Goal: Use online tool/utility: Utilize a website feature to perform a specific function

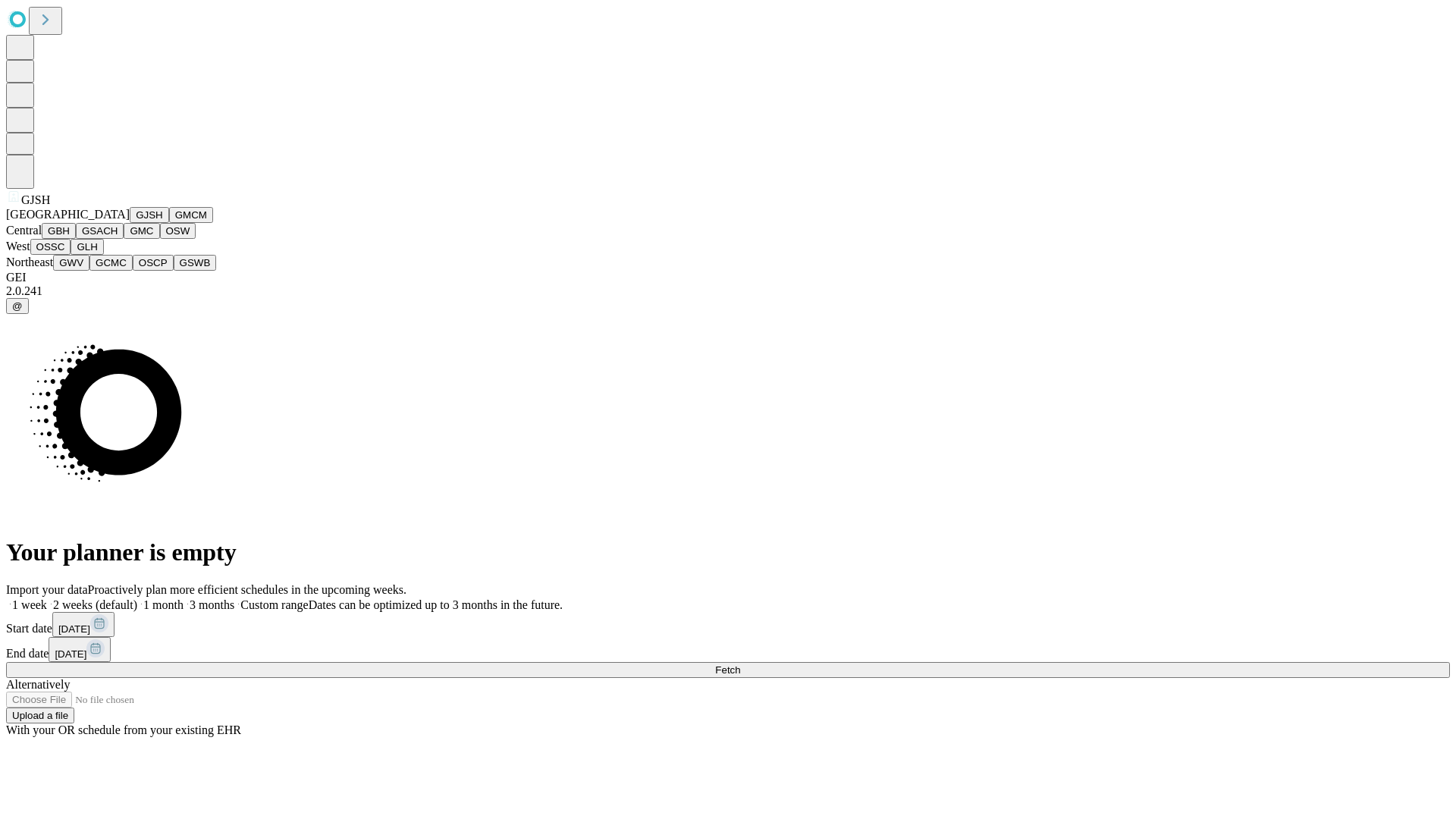
click at [130, 223] on button "GJSH" at bounding box center [150, 215] width 39 height 16
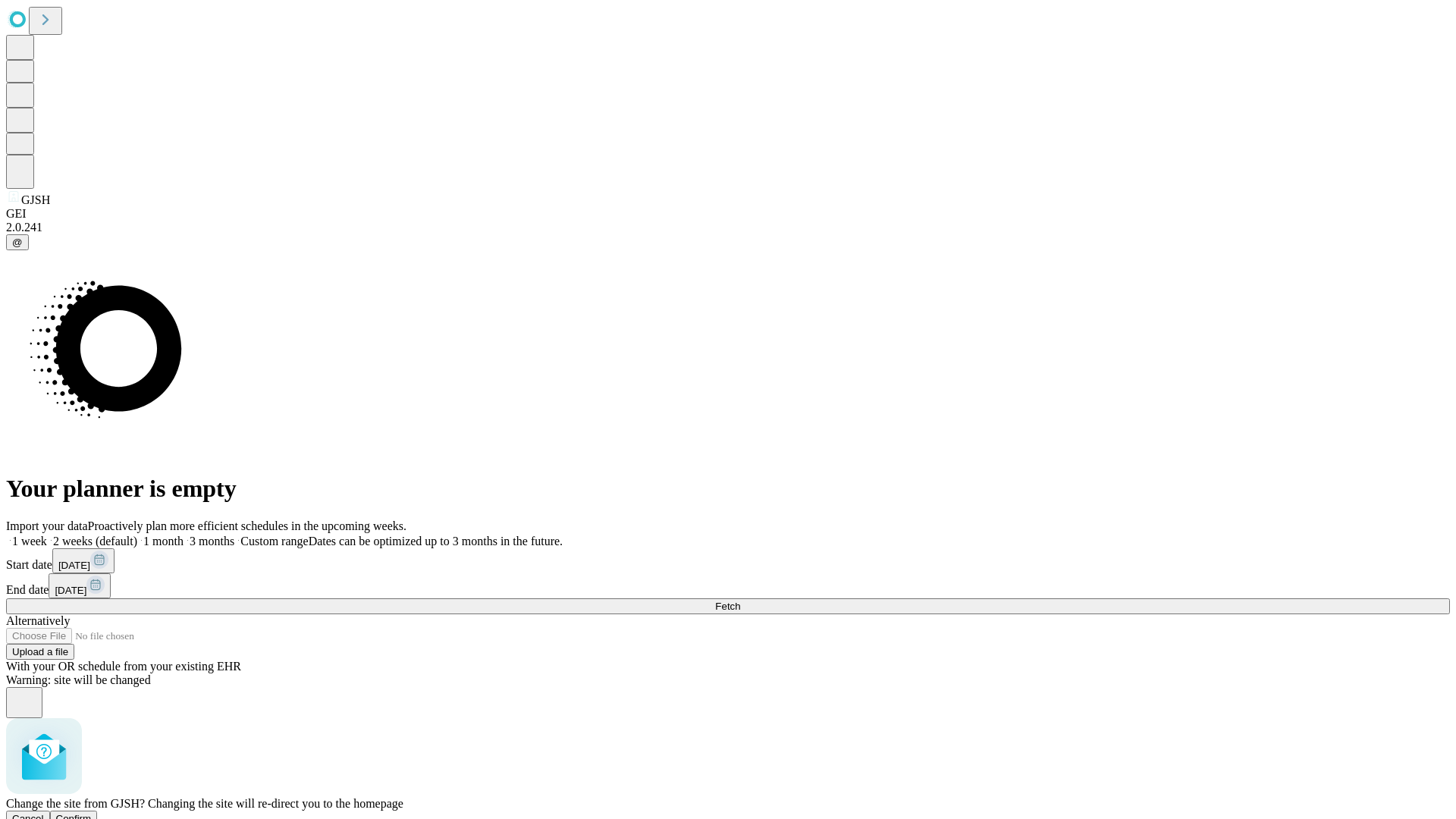
click at [92, 813] on span "Confirm" at bounding box center [74, 818] width 36 height 12
click at [183, 535] on label "1 month" at bounding box center [160, 541] width 46 height 13
click at [740, 601] on span "Fetch" at bounding box center [727, 606] width 25 height 12
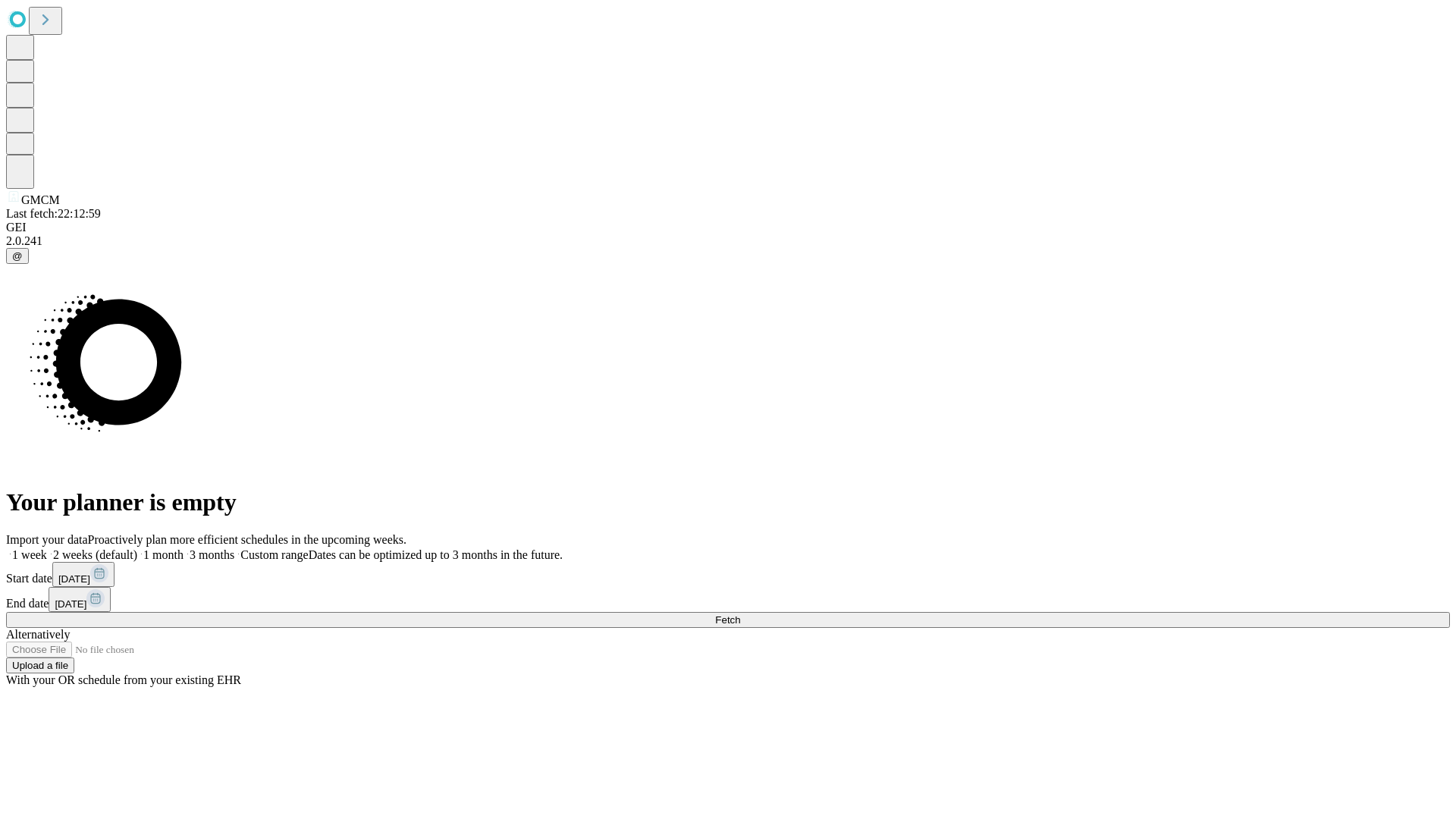
click at [183, 548] on label "1 month" at bounding box center [160, 554] width 46 height 13
click at [740, 614] on span "Fetch" at bounding box center [727, 619] width 25 height 12
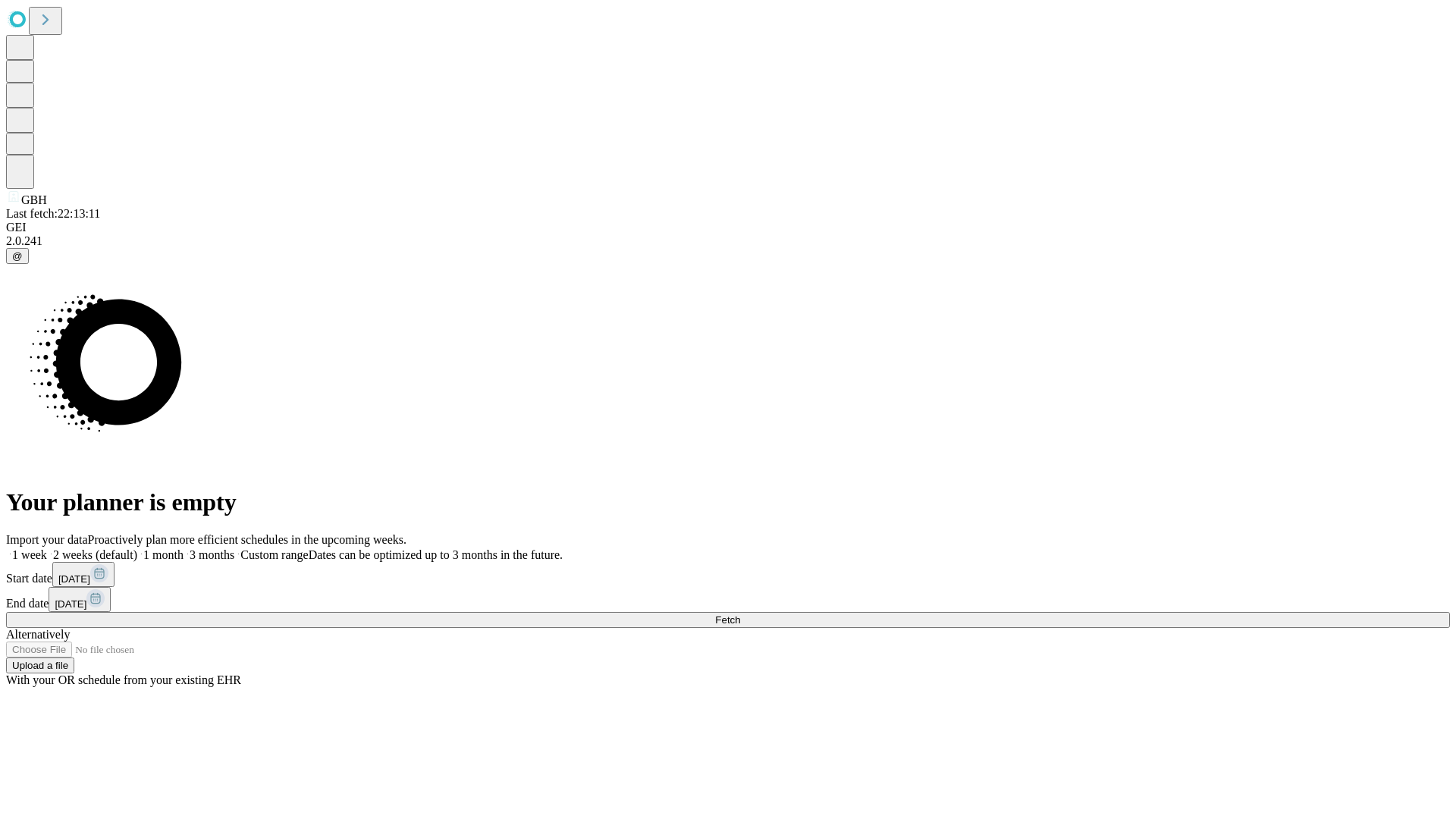
click at [183, 548] on label "1 month" at bounding box center [160, 554] width 46 height 13
click at [740, 614] on span "Fetch" at bounding box center [727, 619] width 25 height 12
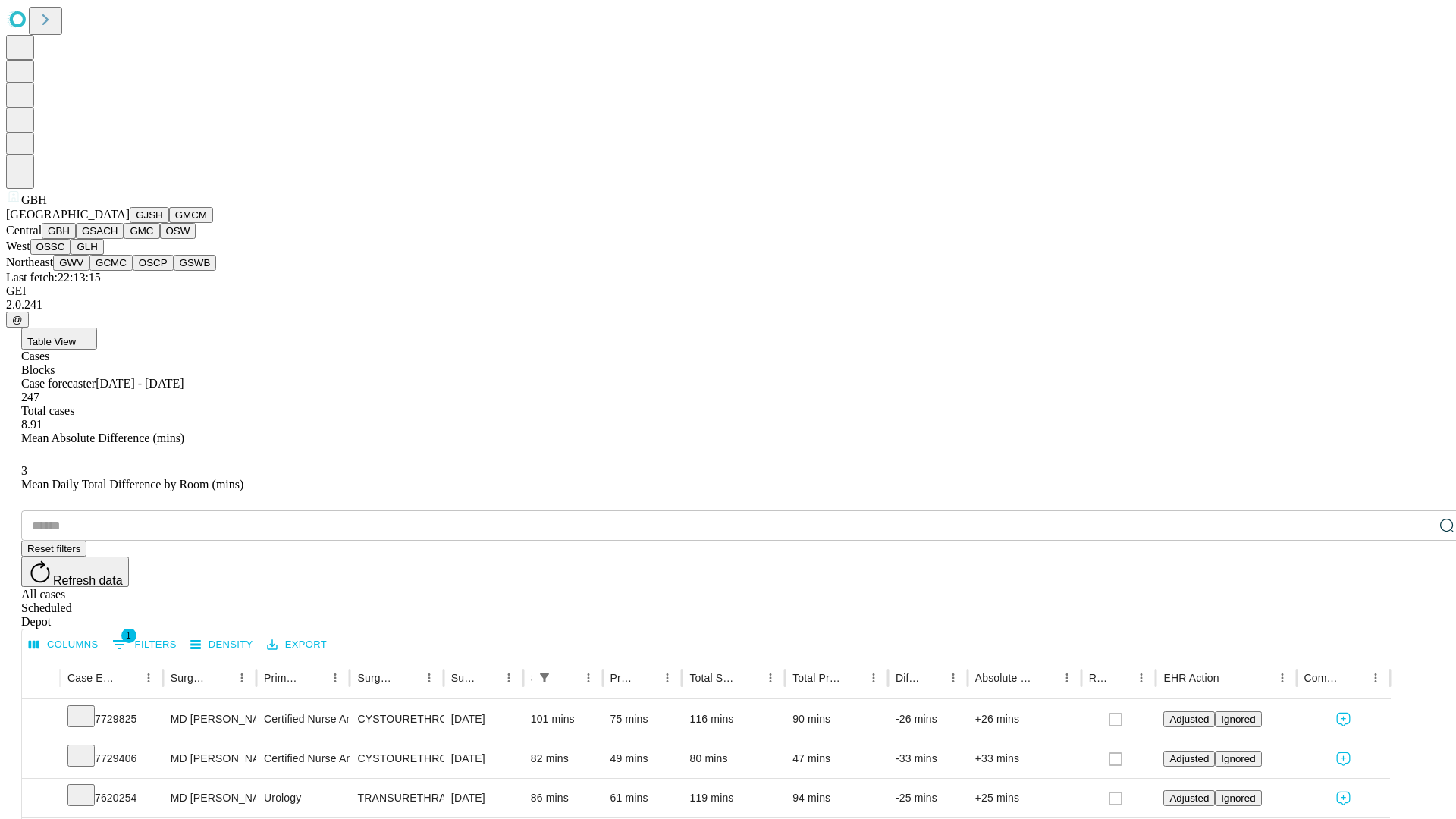
click at [117, 239] on button "GSACH" at bounding box center [99, 231] width 48 height 16
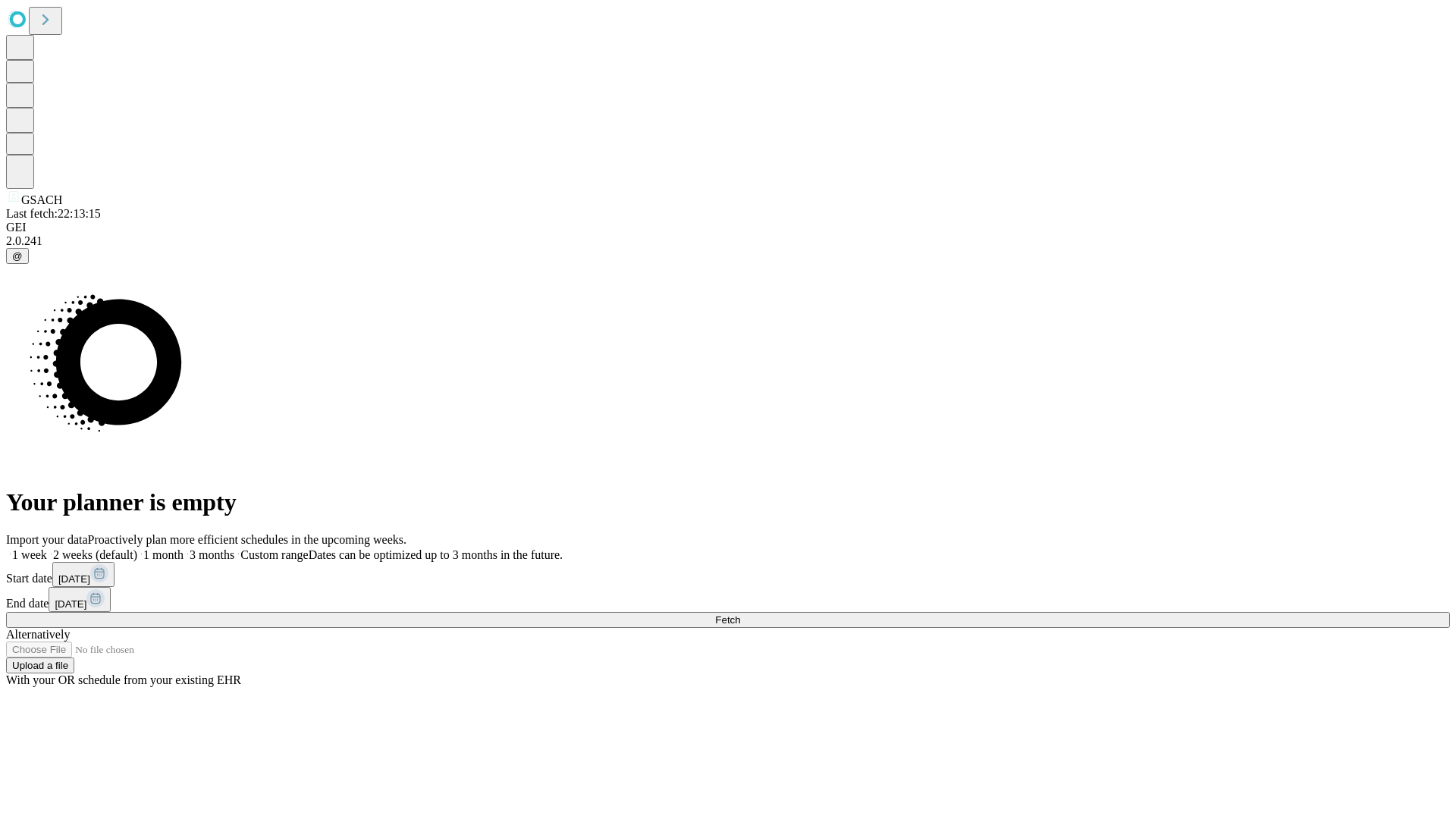
click at [183, 548] on label "1 month" at bounding box center [160, 554] width 46 height 13
click at [740, 614] on span "Fetch" at bounding box center [727, 619] width 25 height 12
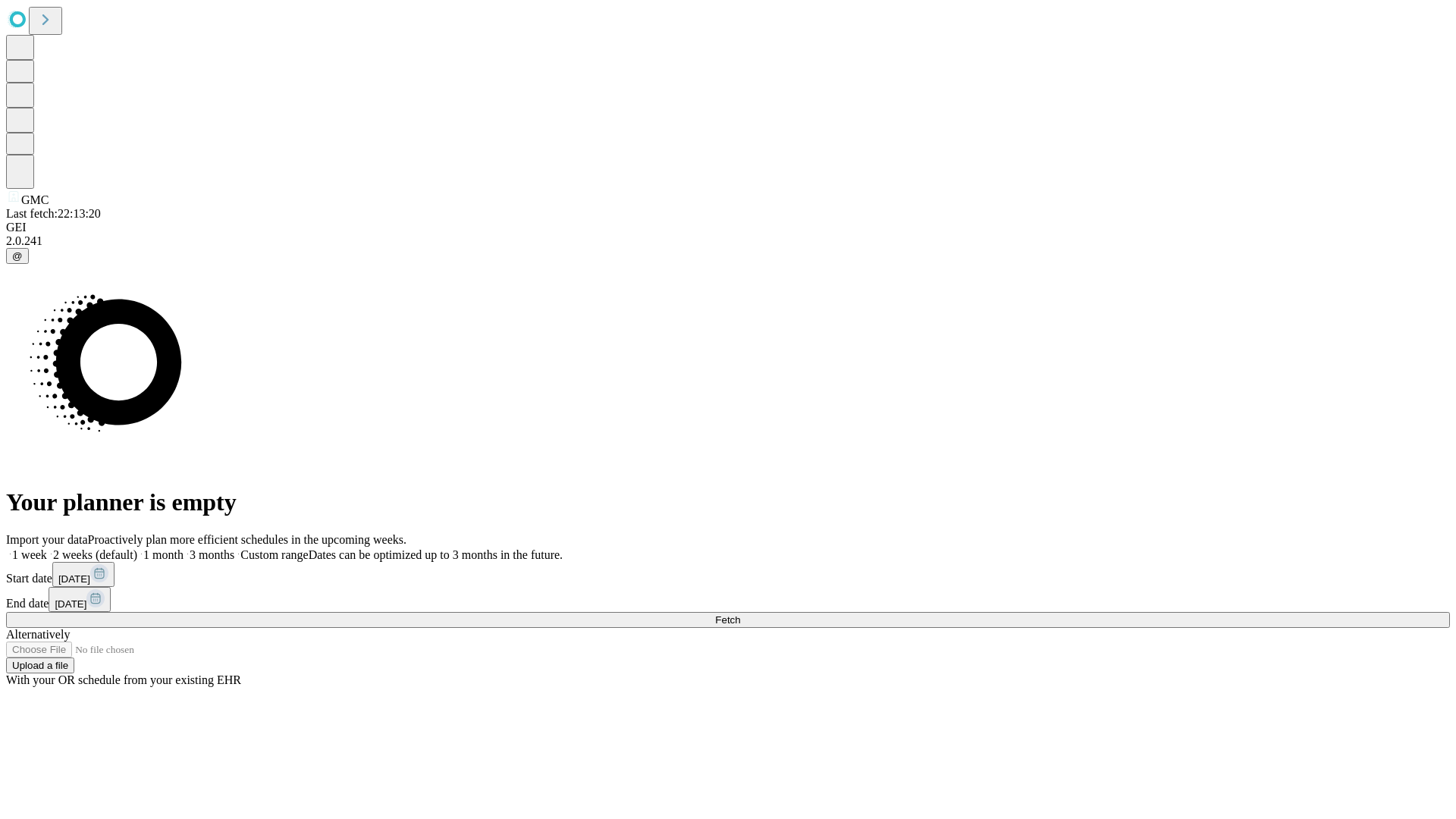
click at [740, 614] on span "Fetch" at bounding box center [727, 619] width 25 height 12
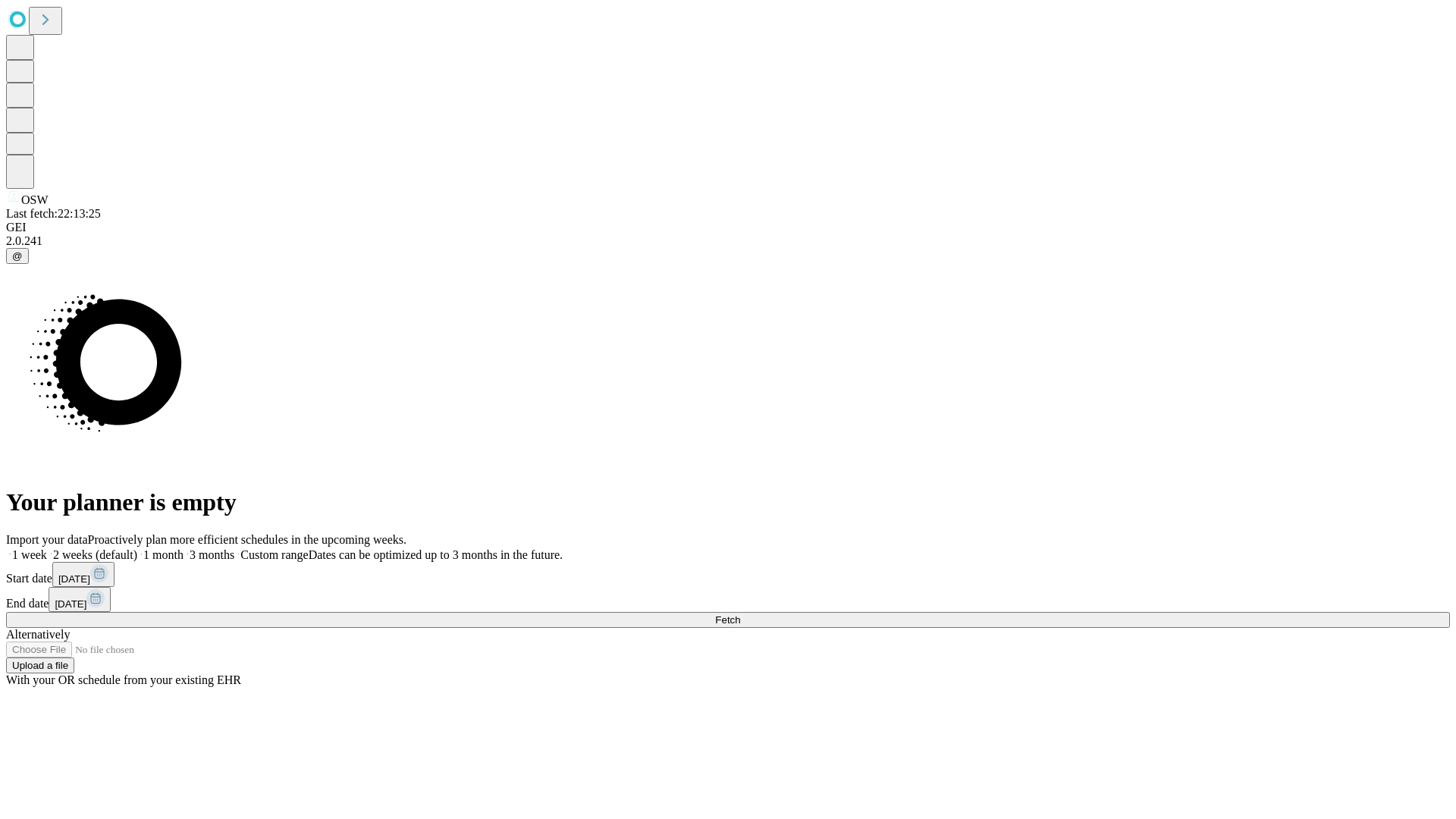
click at [183, 548] on label "1 month" at bounding box center [160, 554] width 46 height 13
click at [740, 614] on span "Fetch" at bounding box center [727, 619] width 25 height 12
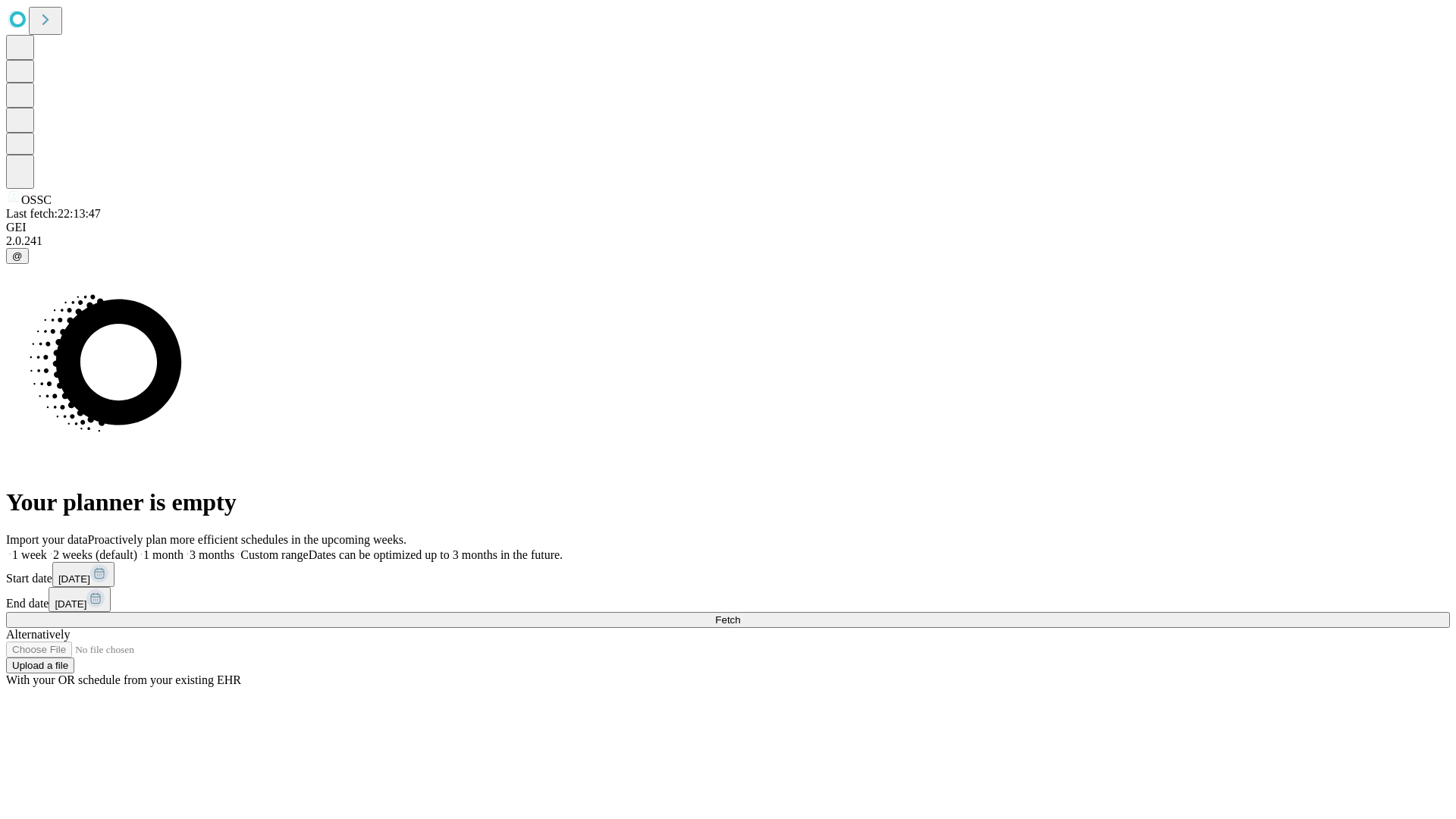
click at [183, 548] on label "1 month" at bounding box center [160, 554] width 46 height 13
click at [740, 614] on span "Fetch" at bounding box center [727, 619] width 25 height 12
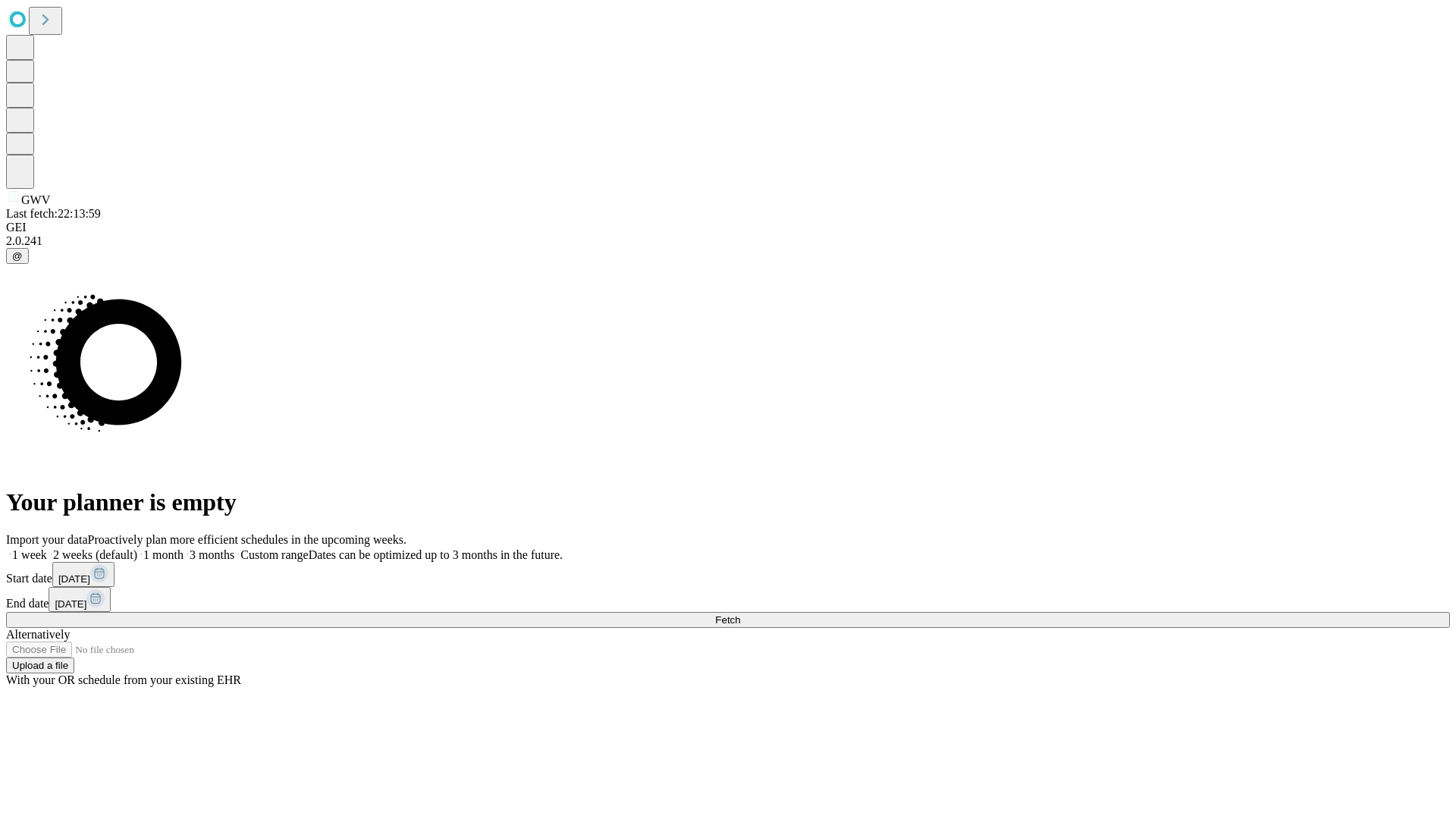
click at [740, 614] on span "Fetch" at bounding box center [727, 619] width 25 height 12
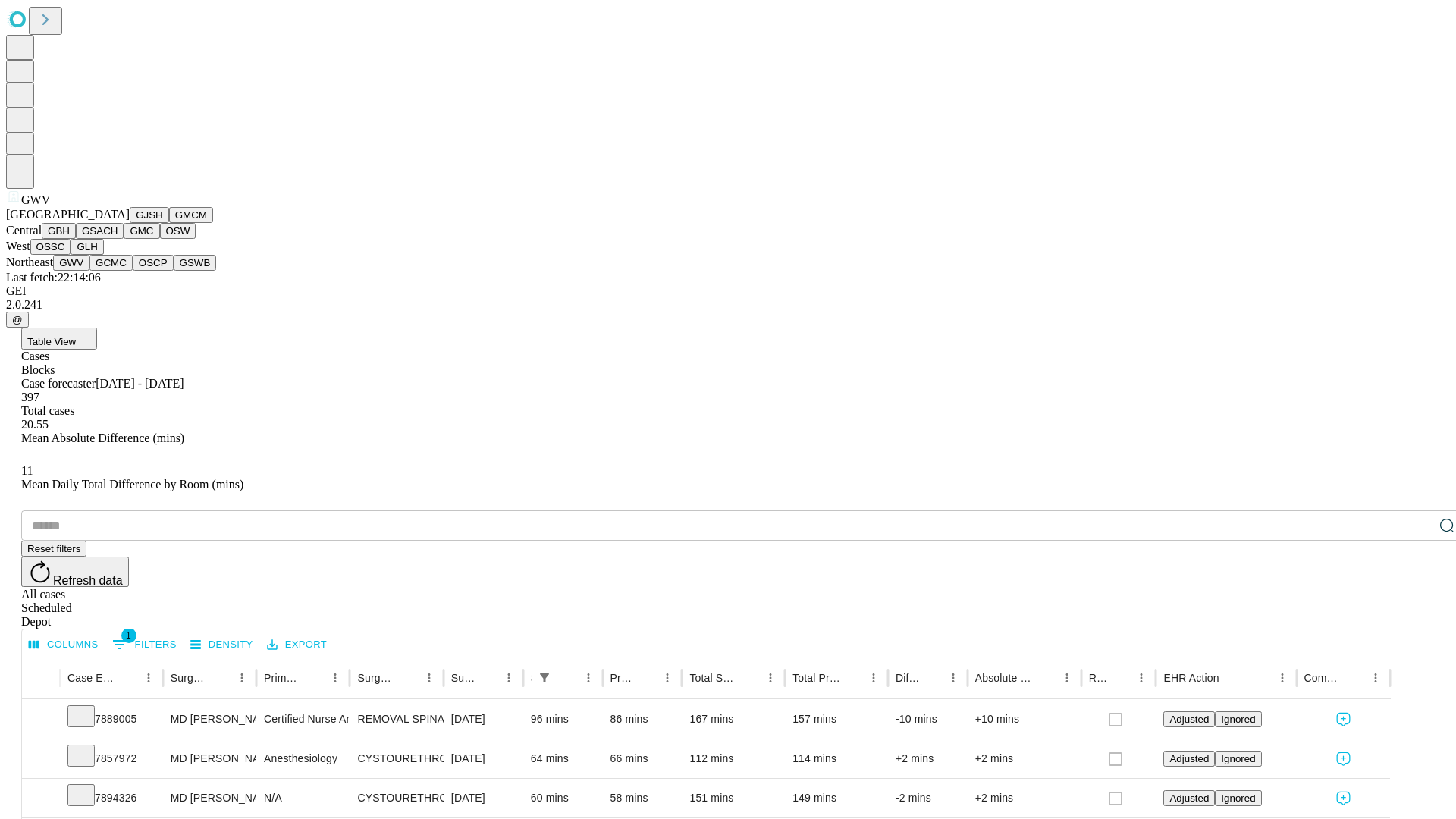
click at [117, 271] on button "GCMC" at bounding box center [110, 262] width 43 height 16
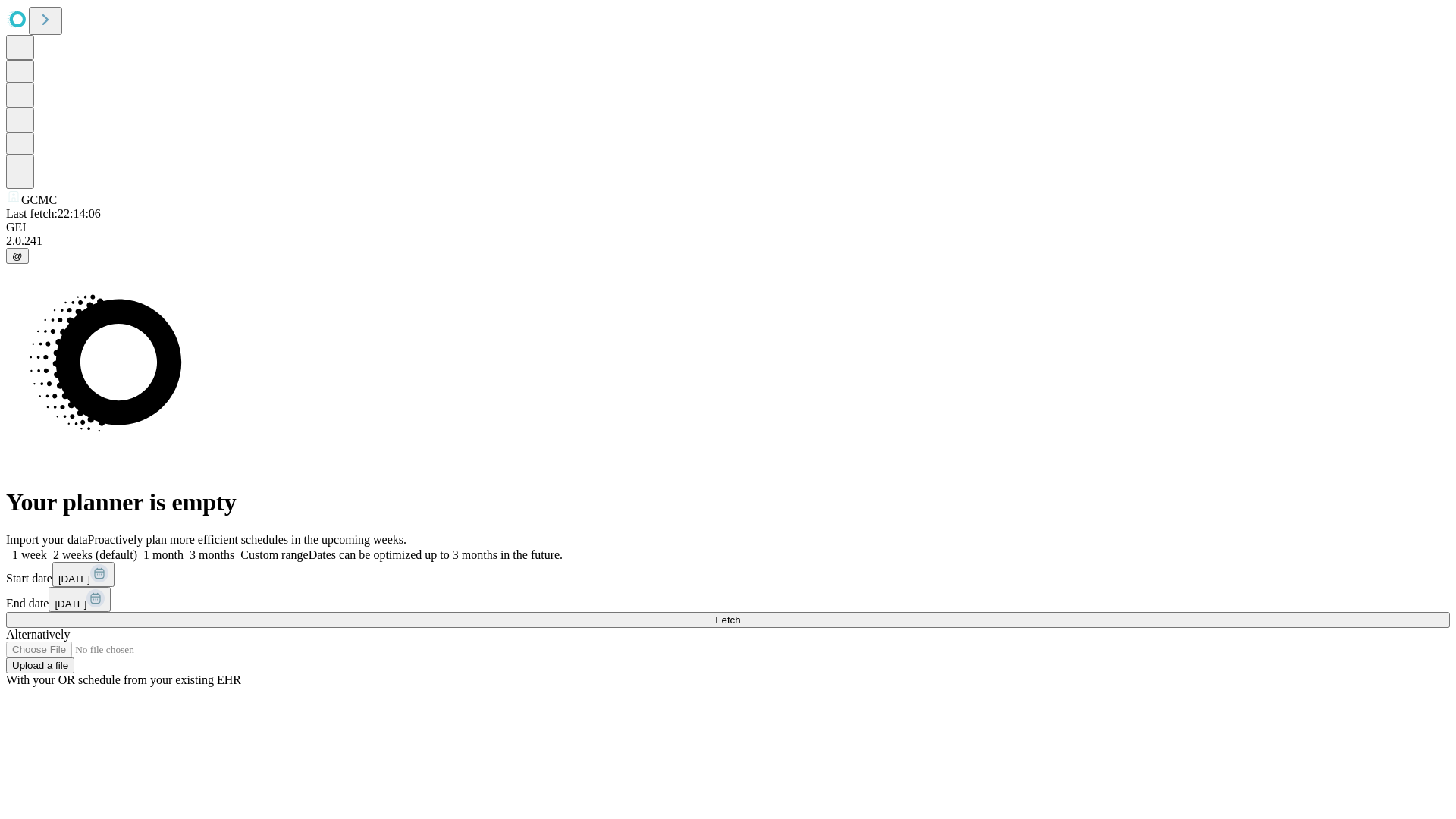
click at [183, 548] on label "1 month" at bounding box center [160, 554] width 46 height 13
click at [740, 614] on span "Fetch" at bounding box center [727, 619] width 25 height 12
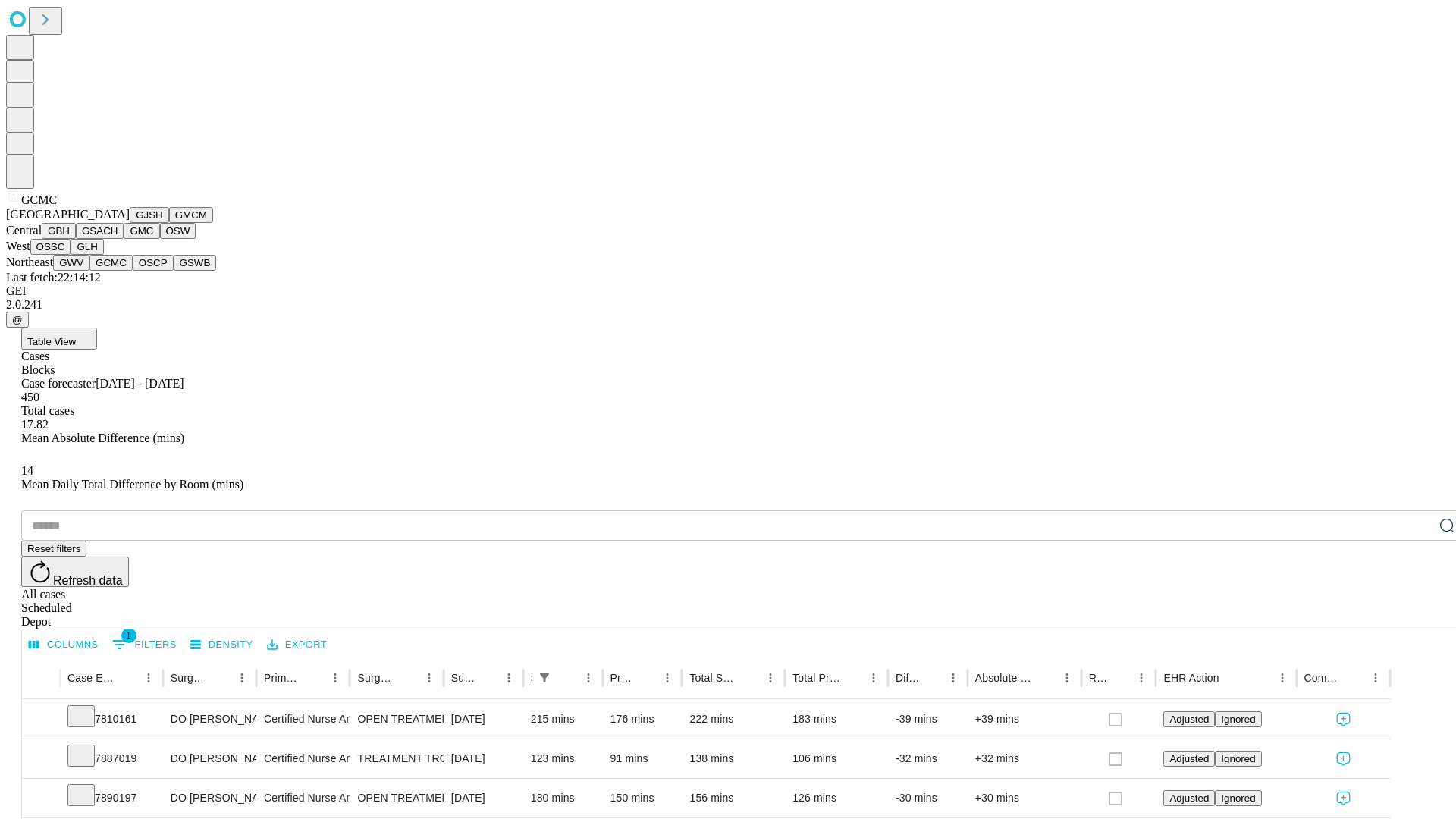
click at [132, 271] on button "OSCP" at bounding box center [153, 262] width 41 height 16
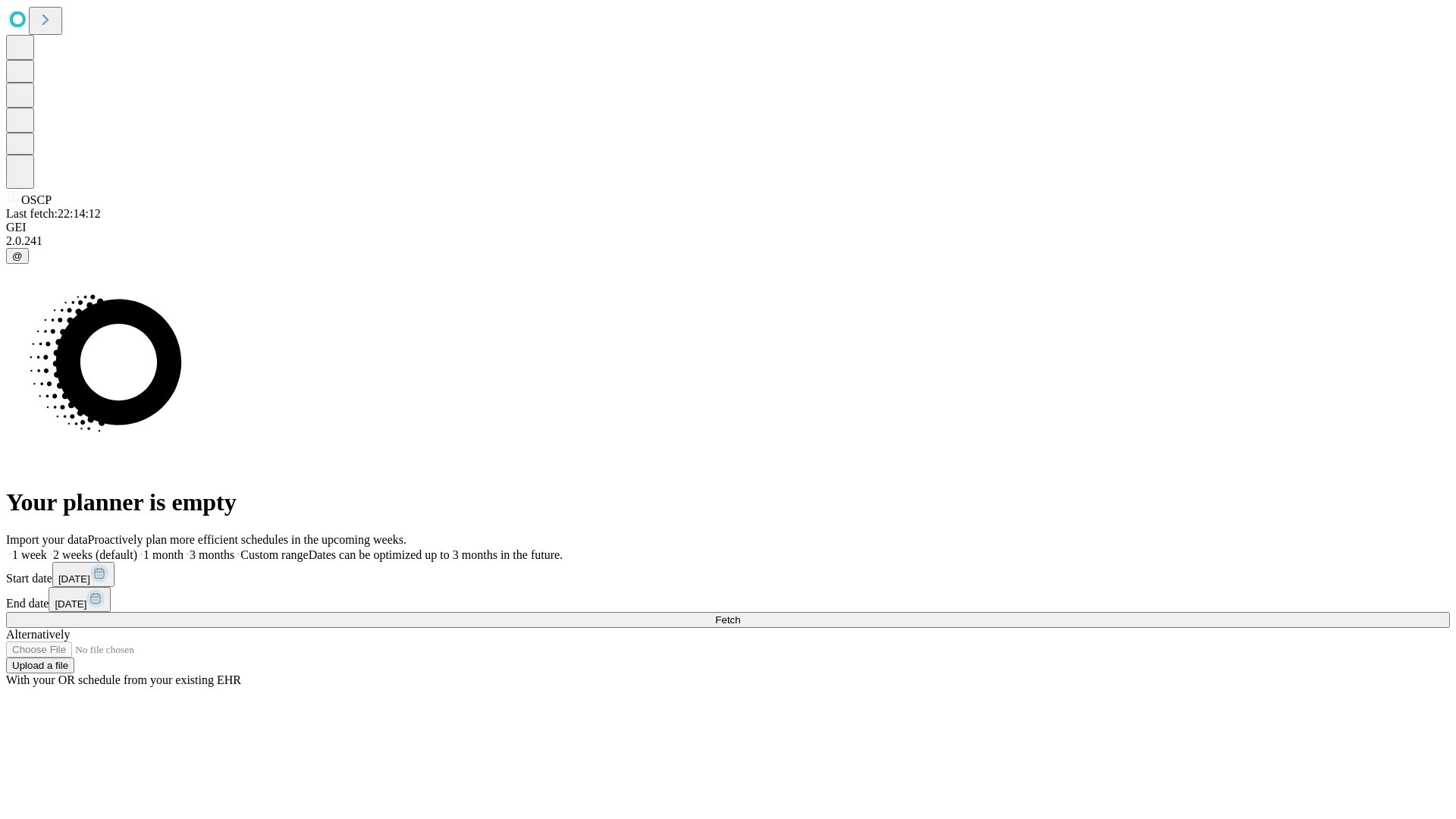
click at [183, 548] on label "1 month" at bounding box center [160, 554] width 46 height 13
click at [740, 614] on span "Fetch" at bounding box center [727, 619] width 25 height 12
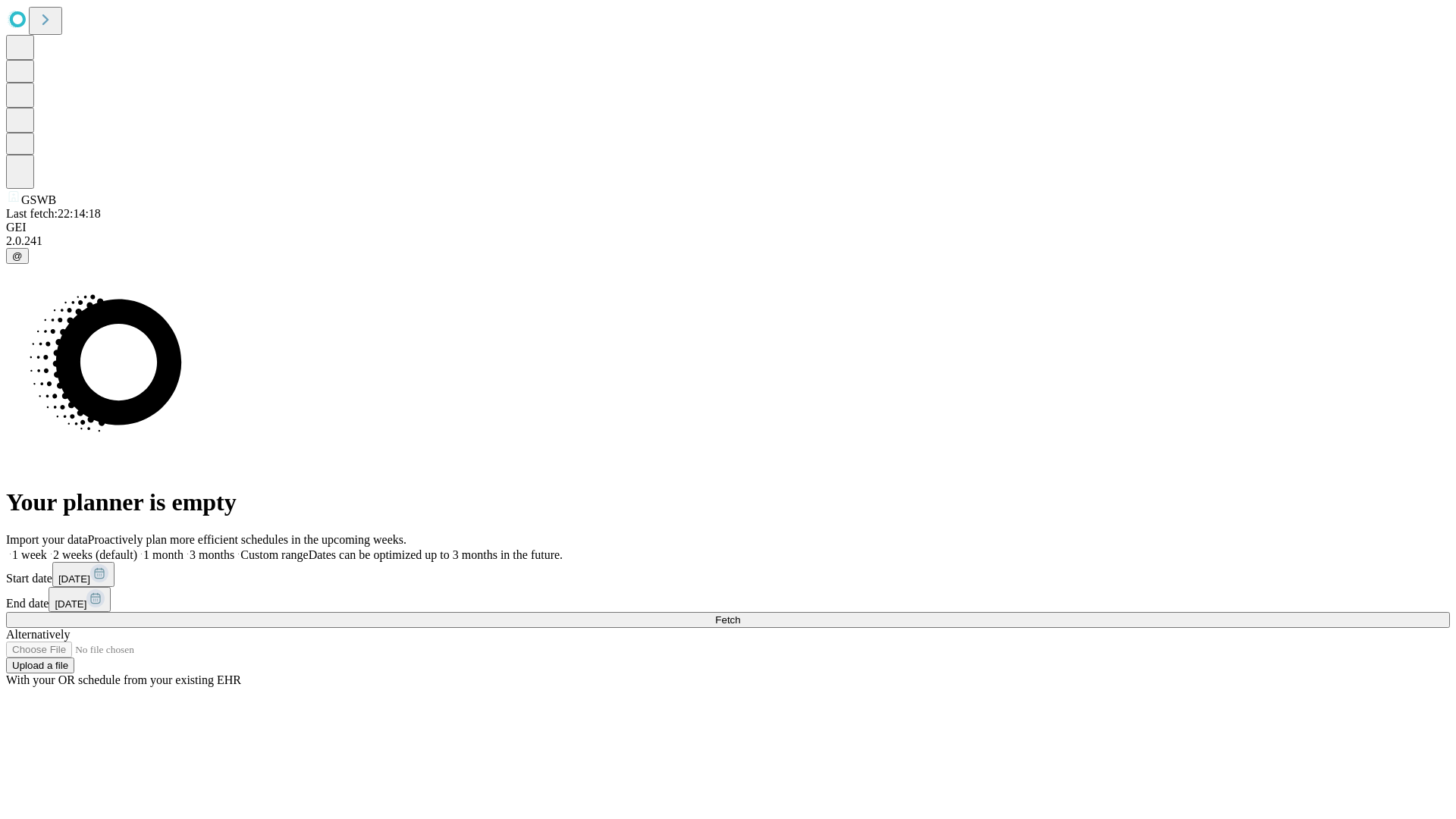
click at [183, 548] on label "1 month" at bounding box center [160, 554] width 46 height 13
click at [740, 614] on span "Fetch" at bounding box center [727, 619] width 25 height 12
